Goal: Navigation & Orientation: Find specific page/section

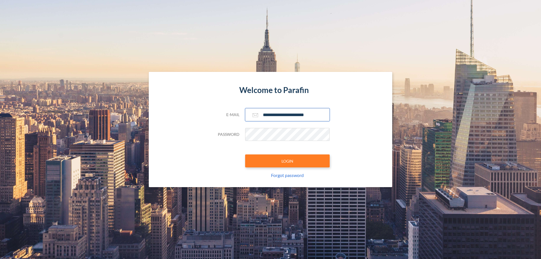
type input "**********"
click at [287, 161] on button "LOGIN" at bounding box center [287, 160] width 85 height 13
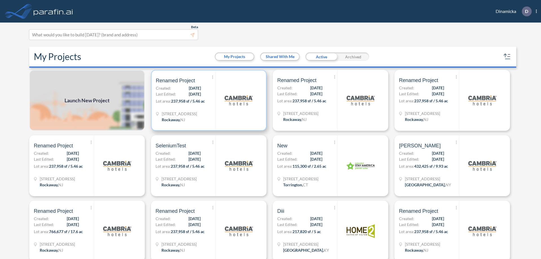
scroll to position [1, 0]
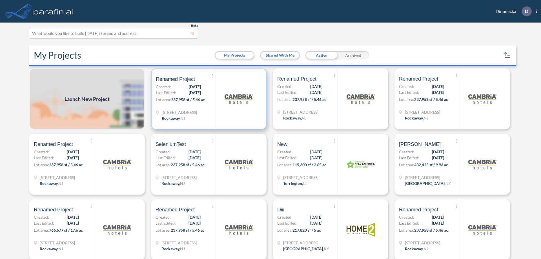
click at [208, 99] on p "Lot area: 237,958 sf / 5.46 ac" at bounding box center [186, 101] width 60 height 8
